Goal: Navigation & Orientation: Find specific page/section

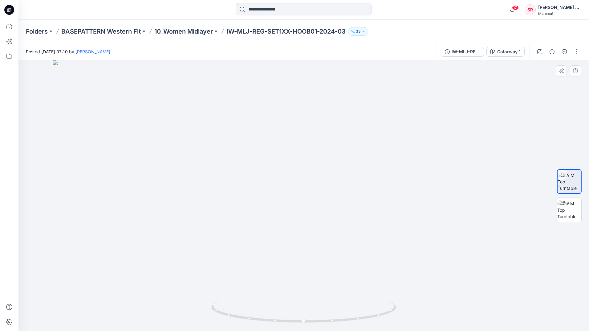
drag, startPoint x: 317, startPoint y: 104, endPoint x: 304, endPoint y: 244, distance: 141.1
click at [187, 32] on p "10_Women Midlayer" at bounding box center [183, 31] width 59 height 9
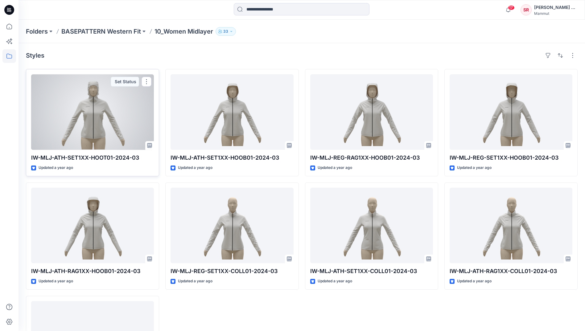
click at [98, 158] on p "IW-MLJ-ATH-SET1XX-HOOT01-2024-03" at bounding box center [92, 157] width 123 height 9
click at [98, 156] on p "IW-MLJ-ATH-SET1XX-HOOT01-2024-03" at bounding box center [92, 157] width 123 height 9
drag, startPoint x: 98, startPoint y: 156, endPoint x: 114, endPoint y: 170, distance: 21.2
click at [114, 170] on div "Updated a year ago" at bounding box center [92, 168] width 123 height 6
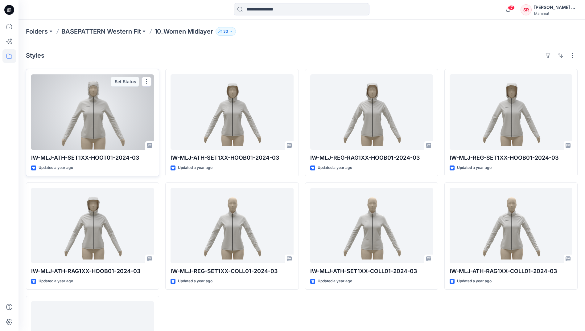
click at [83, 134] on div at bounding box center [92, 112] width 123 height 76
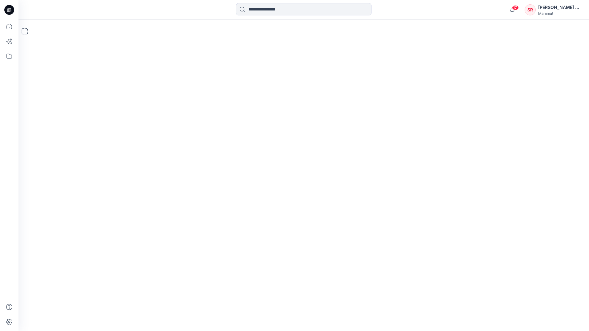
click at [83, 134] on div "Loading..." at bounding box center [303, 175] width 571 height 311
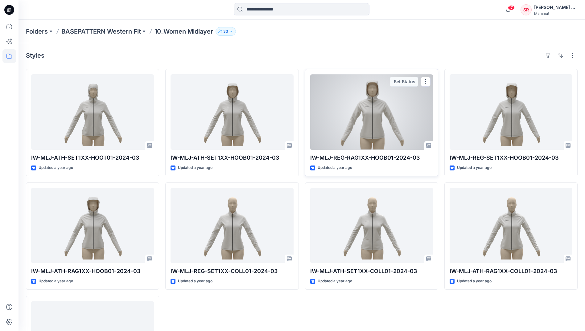
click at [357, 155] on p "IW-MLJ-REG-RAG1XX-HOOB01-2024-03" at bounding box center [371, 157] width 123 height 9
click at [361, 128] on div at bounding box center [371, 112] width 123 height 76
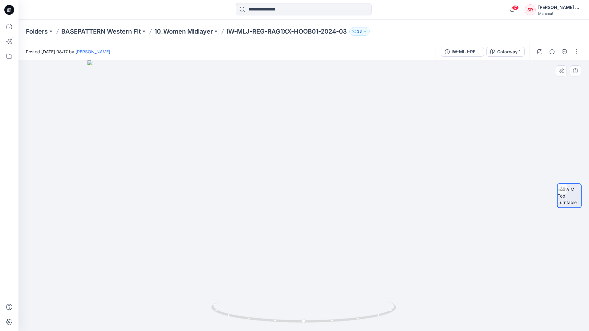
drag, startPoint x: 327, startPoint y: 96, endPoint x: 319, endPoint y: 218, distance: 121.4
click at [188, 33] on p "10_Women Midlayer" at bounding box center [183, 31] width 59 height 9
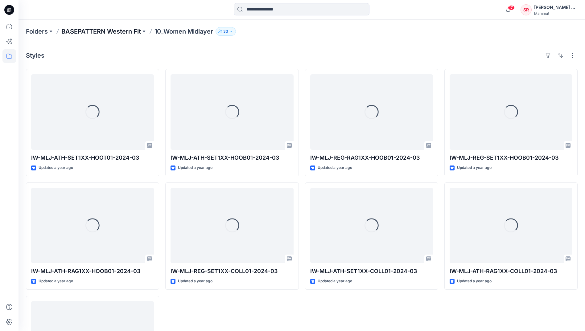
click at [105, 29] on p "BASEPATTERN Western Fit" at bounding box center [101, 31] width 80 height 9
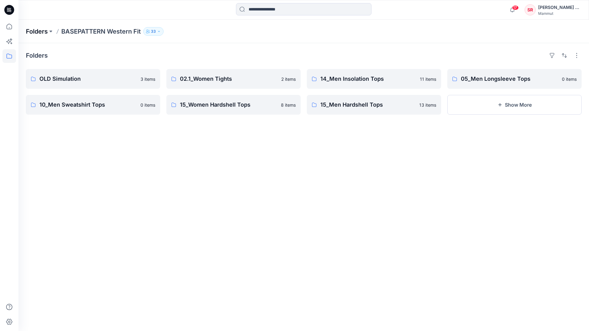
click at [38, 33] on p "Folders" at bounding box center [37, 31] width 22 height 9
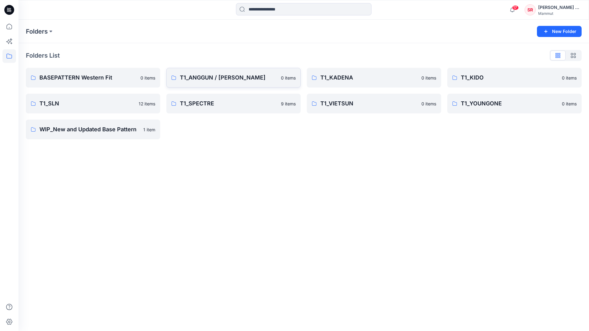
click at [218, 80] on p "T1_ANGGUN / [PERSON_NAME]" at bounding box center [228, 77] width 97 height 9
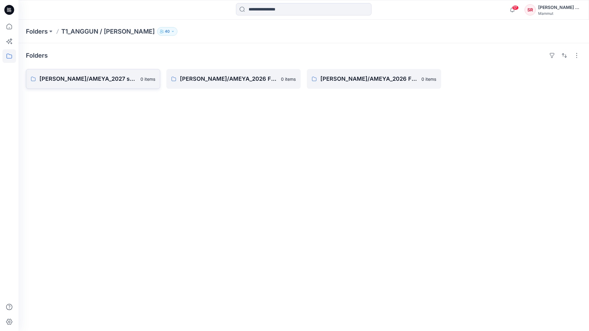
click at [94, 80] on p "[PERSON_NAME]/AMEYA_2027 spring/summer Standard" at bounding box center [87, 79] width 97 height 9
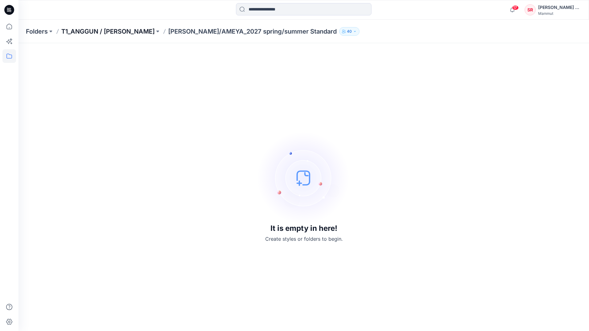
click at [115, 31] on p "T1_ANGGUN / [PERSON_NAME]" at bounding box center [107, 31] width 93 height 9
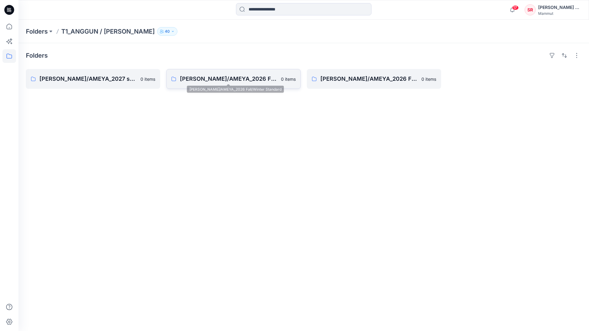
click at [190, 79] on p "[PERSON_NAME]/AMEYA_2026 Fall/Winter Standard" at bounding box center [228, 79] width 97 height 9
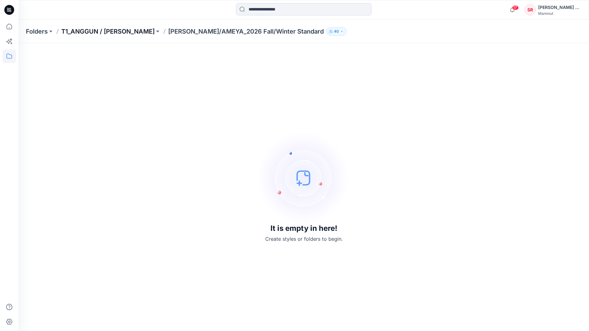
click at [95, 32] on p "T1_ANGGUN / [PERSON_NAME]" at bounding box center [107, 31] width 93 height 9
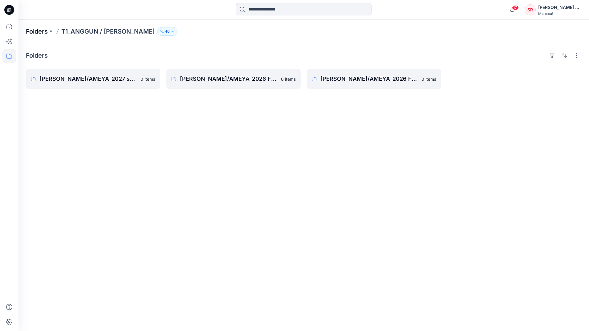
click at [43, 29] on p "Folders" at bounding box center [37, 31] width 22 height 9
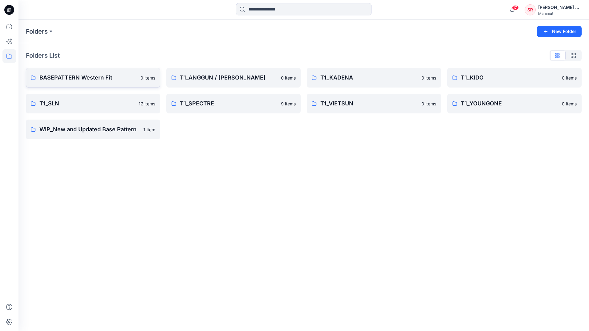
click at [118, 80] on p "BASEPATTERN Western Fit" at bounding box center [87, 77] width 97 height 9
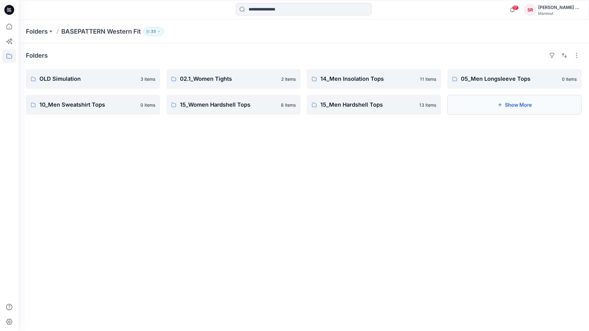
click at [466, 108] on button "Show More" at bounding box center [515, 105] width 134 height 20
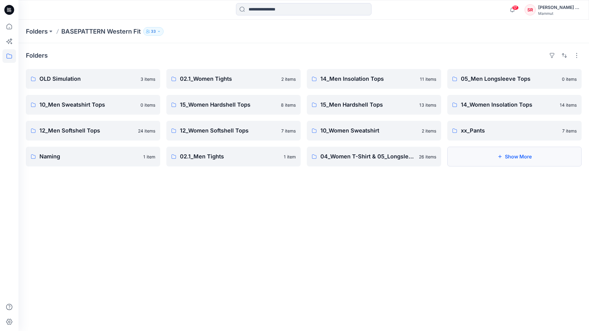
click at [466, 151] on button "Show More" at bounding box center [515, 157] width 134 height 20
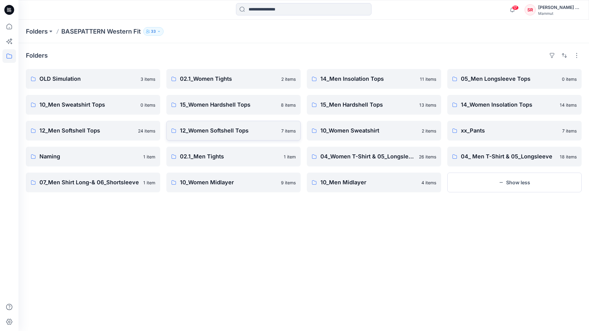
click at [225, 129] on p "12_Women Softshell Tops" at bounding box center [229, 130] width 98 height 9
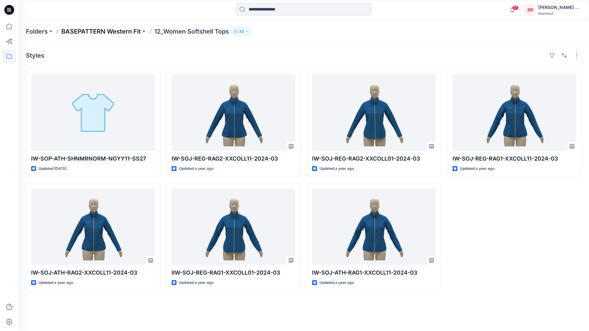
click at [116, 32] on p "BASEPATTERN Western Fit" at bounding box center [101, 31] width 80 height 9
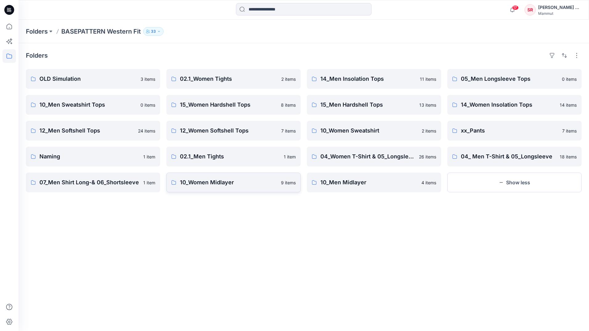
click at [264, 183] on p "10_Women Midlayer" at bounding box center [228, 182] width 97 height 9
